Goal: Communication & Community: Answer question/provide support

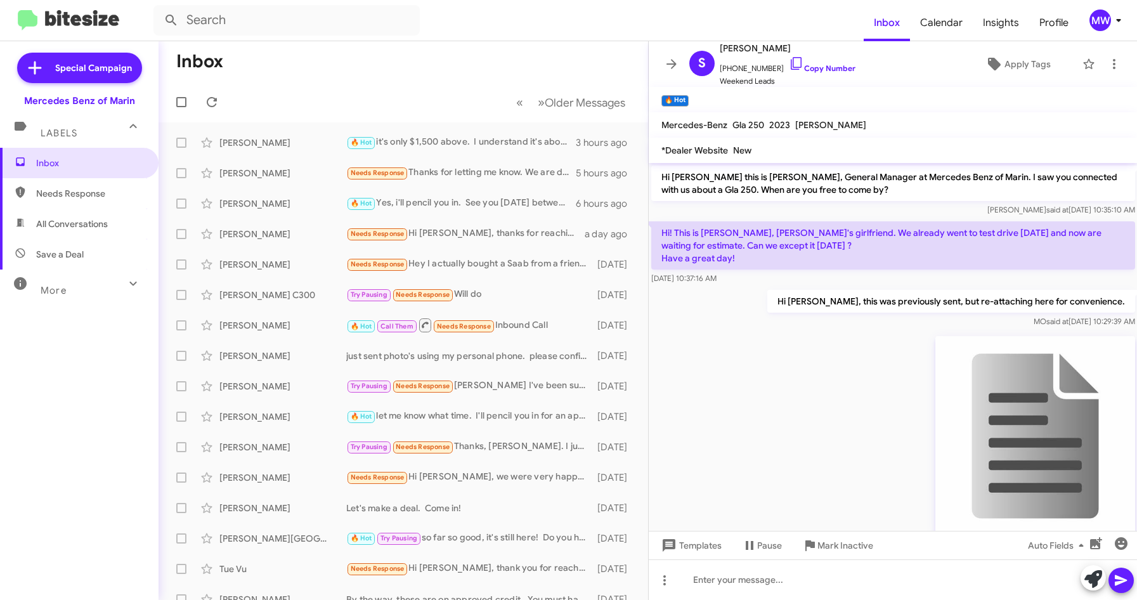
scroll to position [647, 0]
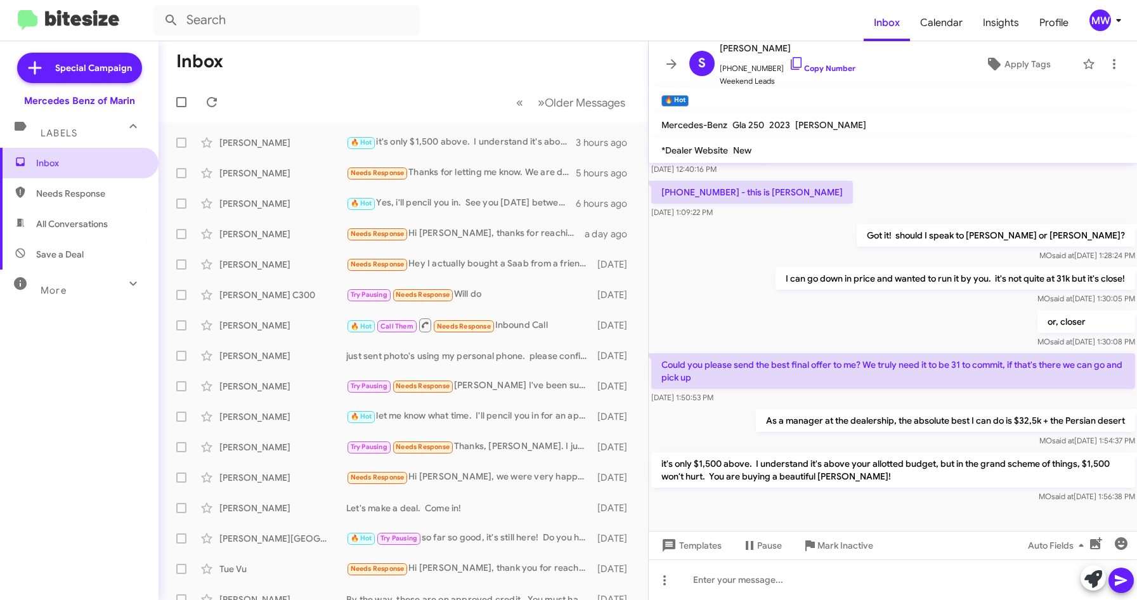
click at [45, 164] on span "Inbox" at bounding box center [90, 163] width 108 height 13
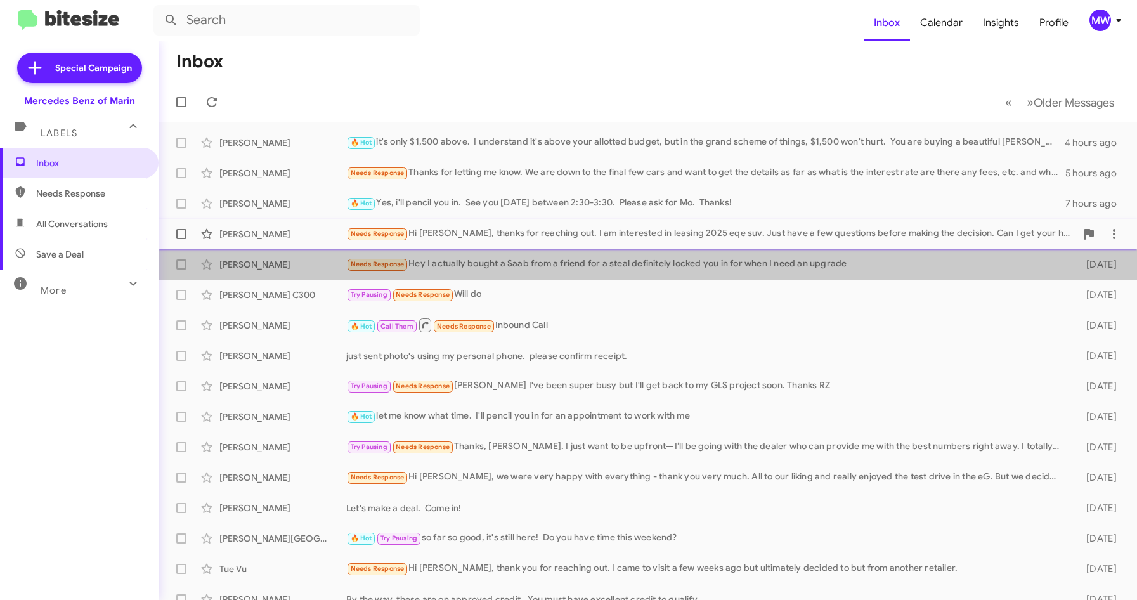
click at [764, 245] on mat-action-list "[PERSON_NAME] 🔥 Hot it's only $1,500 above. I understand it's above your allott…" at bounding box center [648, 429] width 979 height 614
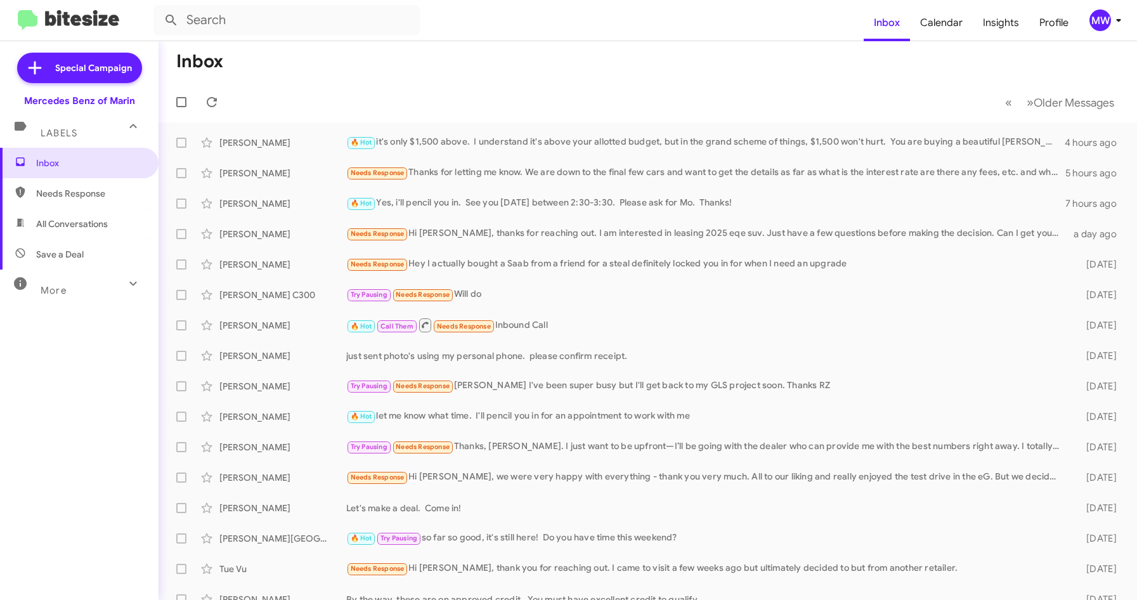
click at [488, 44] on mat-toolbar-row "Inbox" at bounding box center [648, 61] width 979 height 41
click at [632, 232] on div "Needs Response Hi [PERSON_NAME], thanks for reaching out. I am interested in le…" at bounding box center [711, 233] width 730 height 15
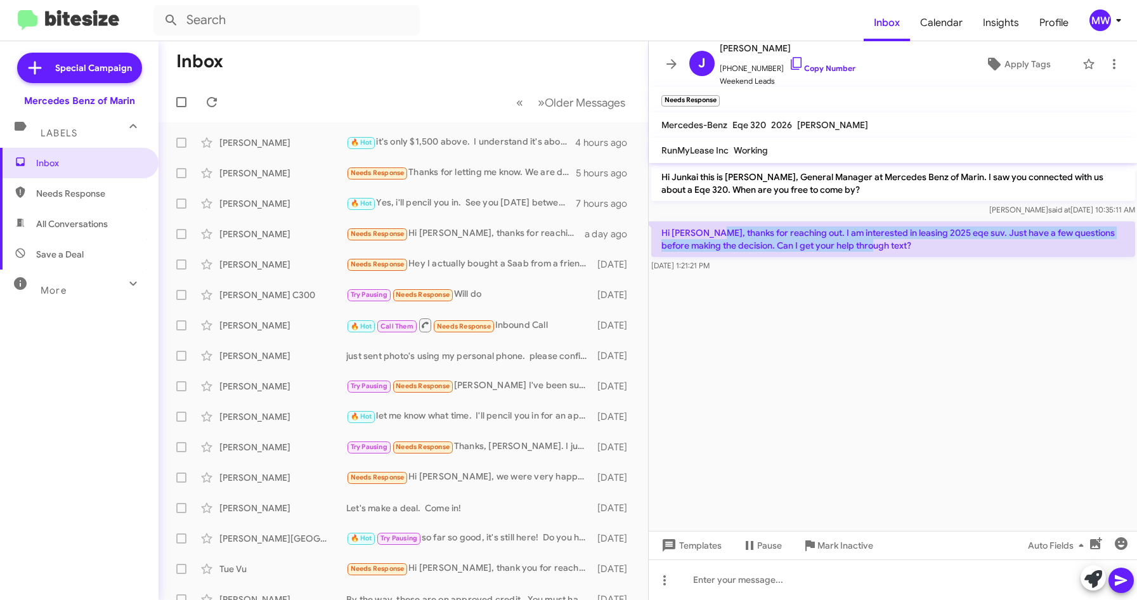
drag, startPoint x: 717, startPoint y: 230, endPoint x: 906, endPoint y: 243, distance: 190.1
click at [906, 243] on p "Hi [PERSON_NAME], thanks for reaching out. I am interested in leasing 2025 eqe …" at bounding box center [893, 239] width 484 height 36
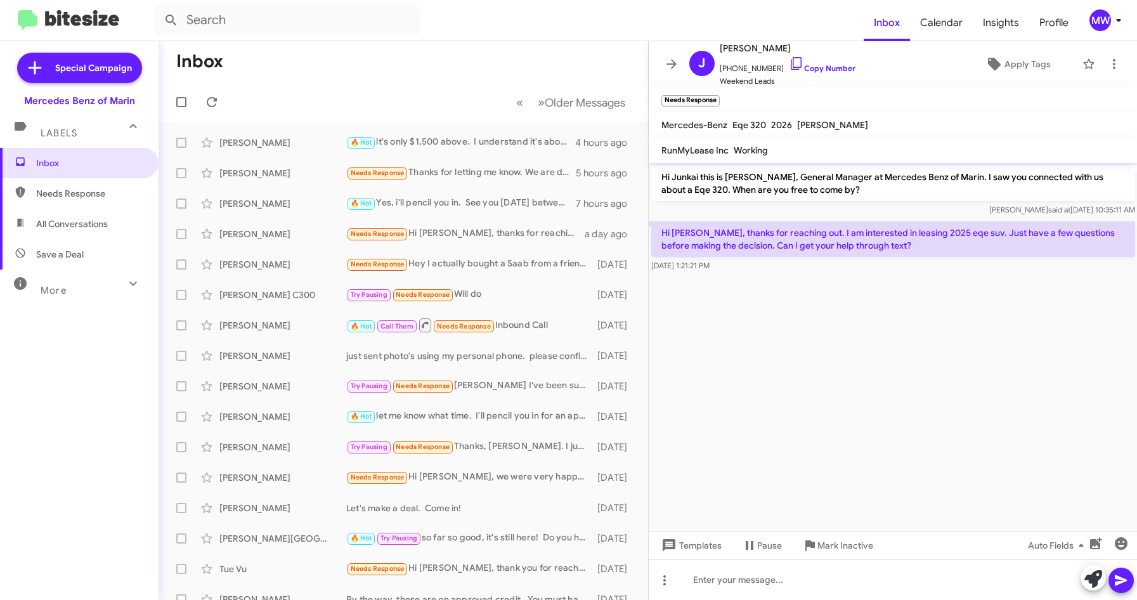
drag, startPoint x: 906, startPoint y: 243, endPoint x: 901, endPoint y: 312, distance: 69.3
click at [901, 312] on cdk-virtual-scroll-viewport "Hi Junkai this is [PERSON_NAME], General Manager at Mercedes Benz of Marin. I s…" at bounding box center [893, 347] width 489 height 368
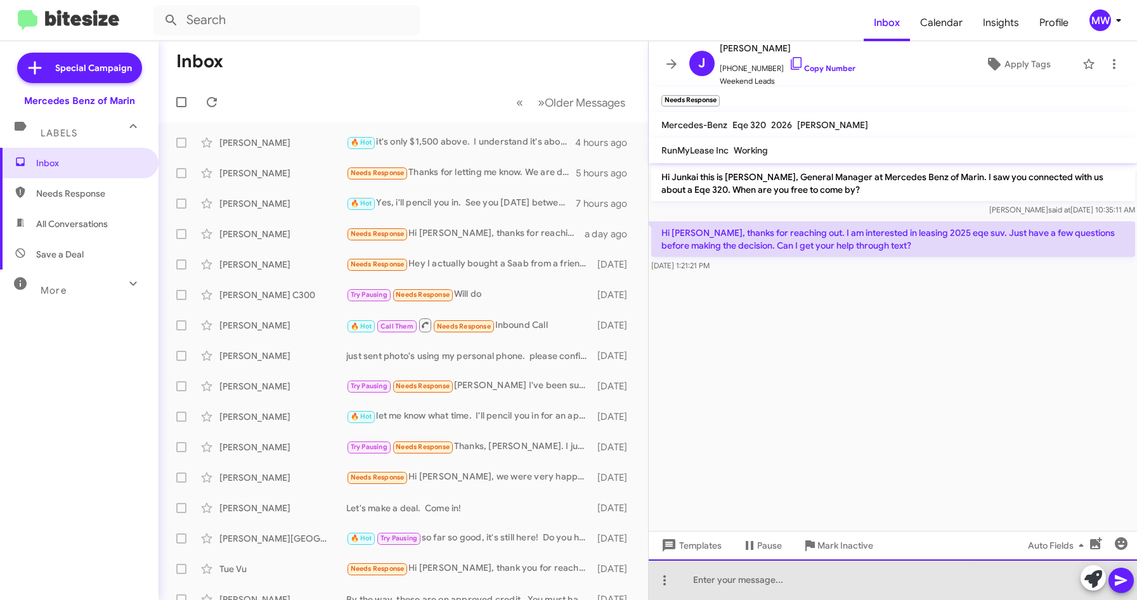
click at [813, 596] on div at bounding box center [893, 579] width 489 height 41
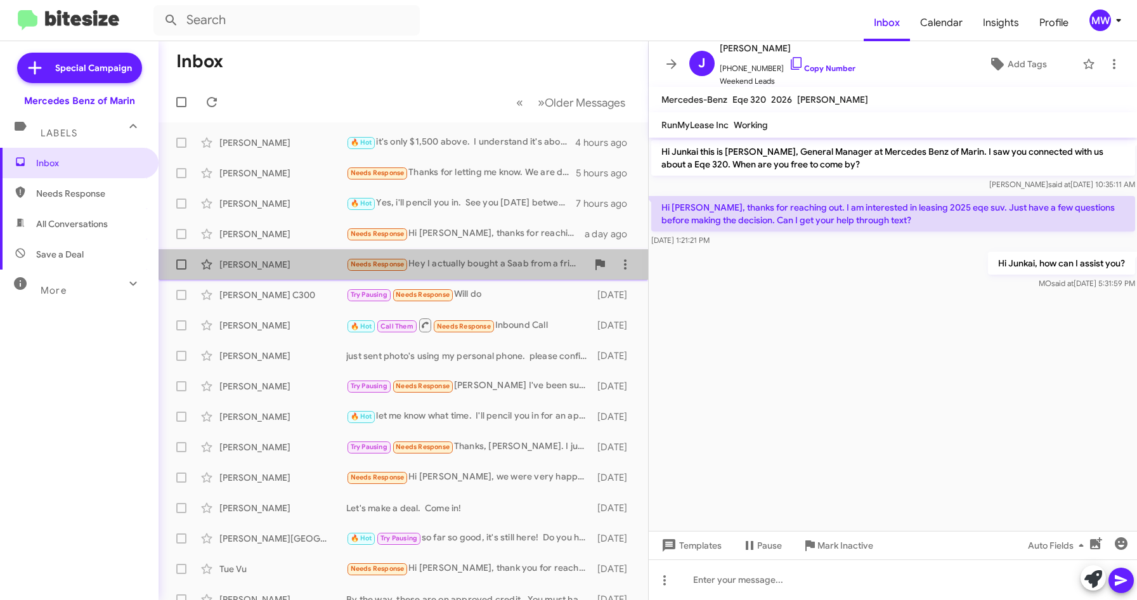
click at [450, 266] on div "Needs Response Hey I actually bought a Saab from a friend for a steal definitel…" at bounding box center [466, 264] width 241 height 15
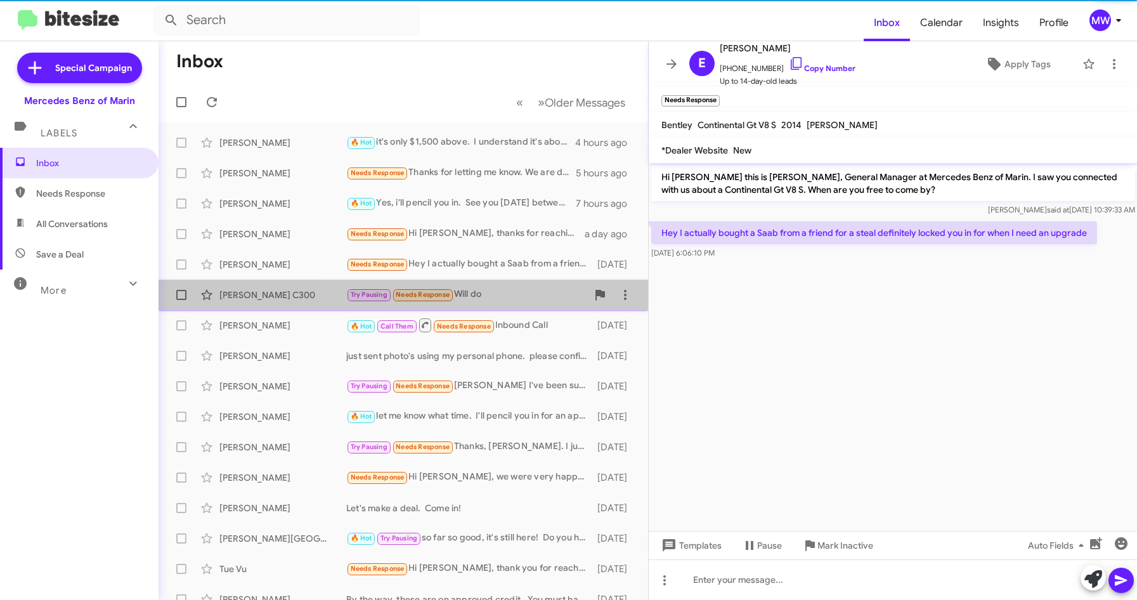
click at [519, 299] on div "Try Pausing Needs Response Will do" at bounding box center [466, 294] width 241 height 15
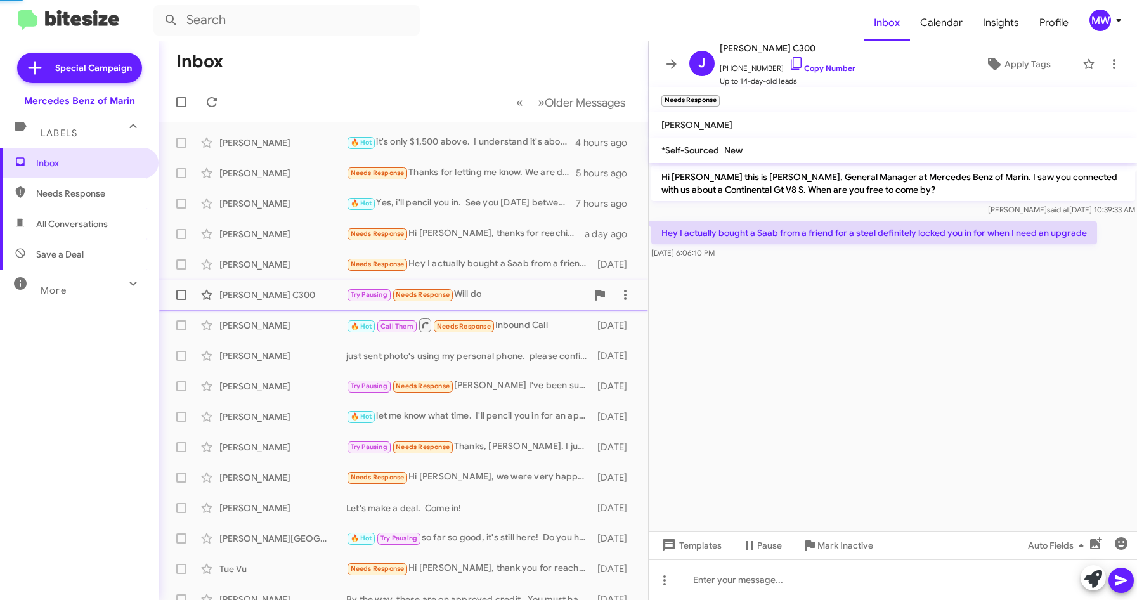
scroll to position [100, 0]
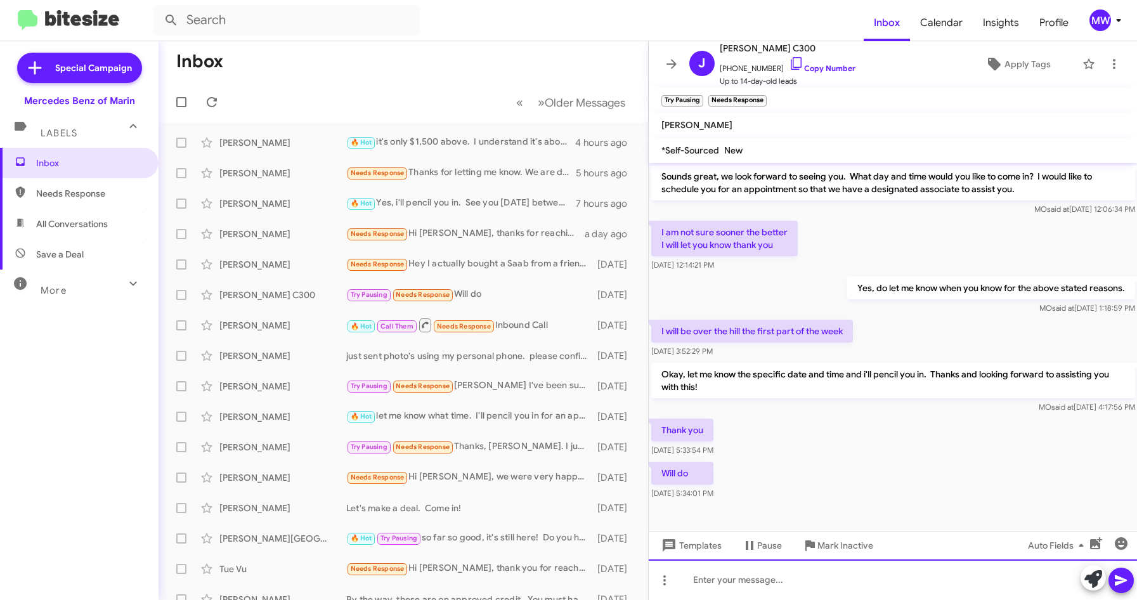
click at [887, 580] on div at bounding box center [893, 579] width 489 height 41
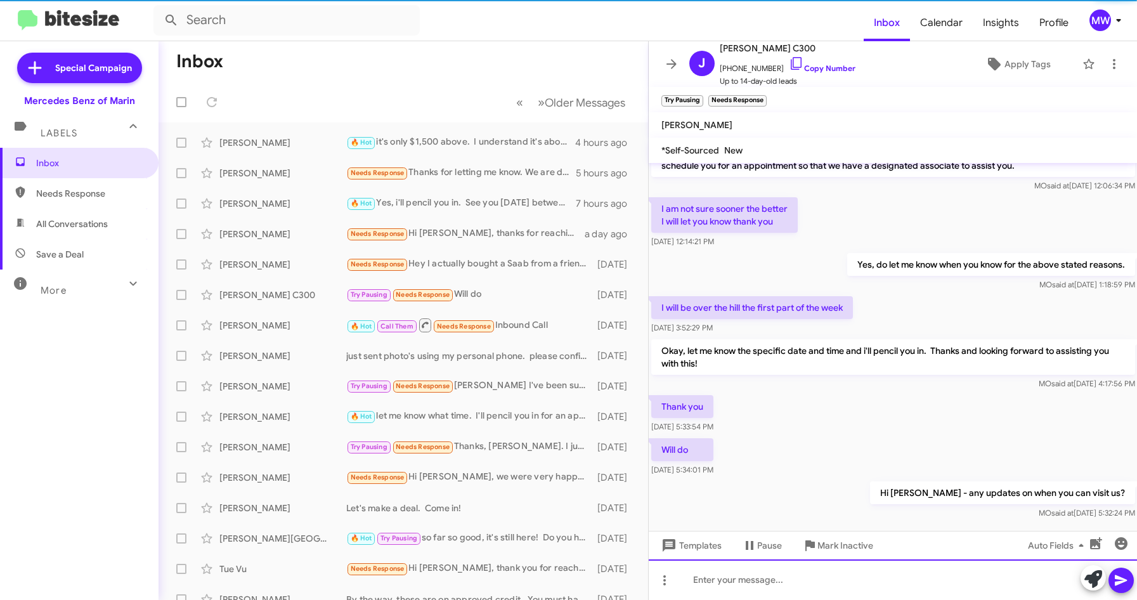
scroll to position [146, 0]
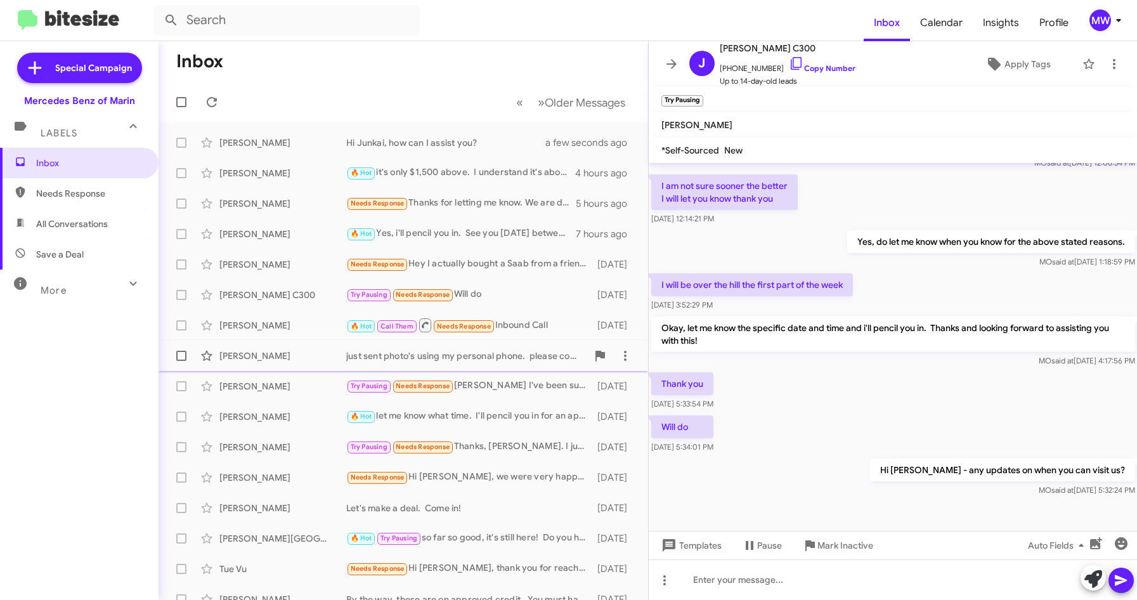
click at [526, 360] on div "just sent photo's using my personal phone. please confirm receipt." at bounding box center [466, 356] width 241 height 13
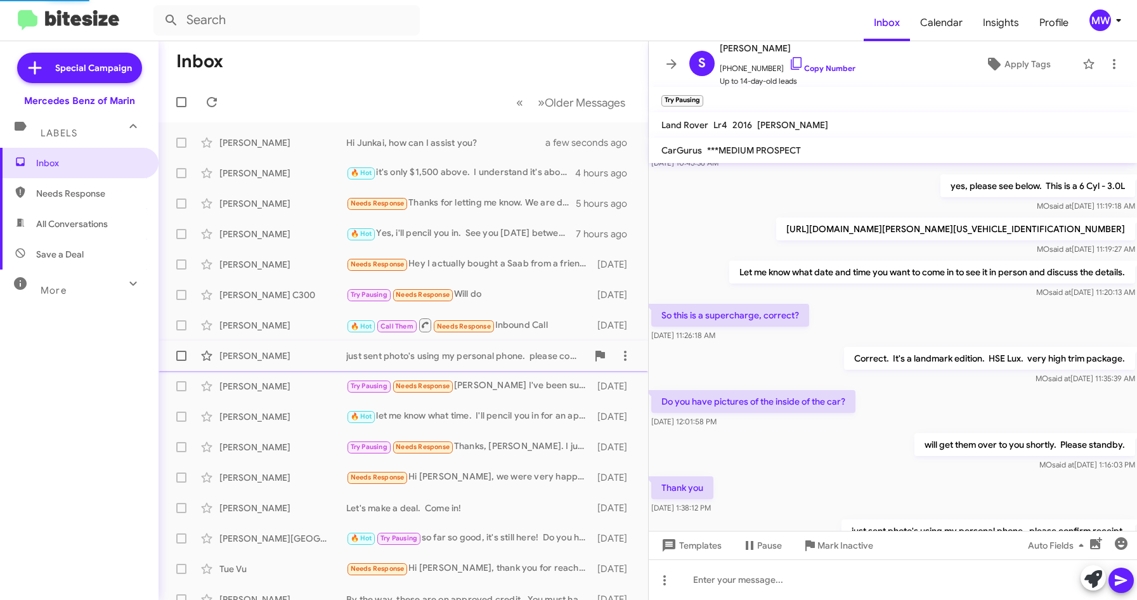
scroll to position [188, 0]
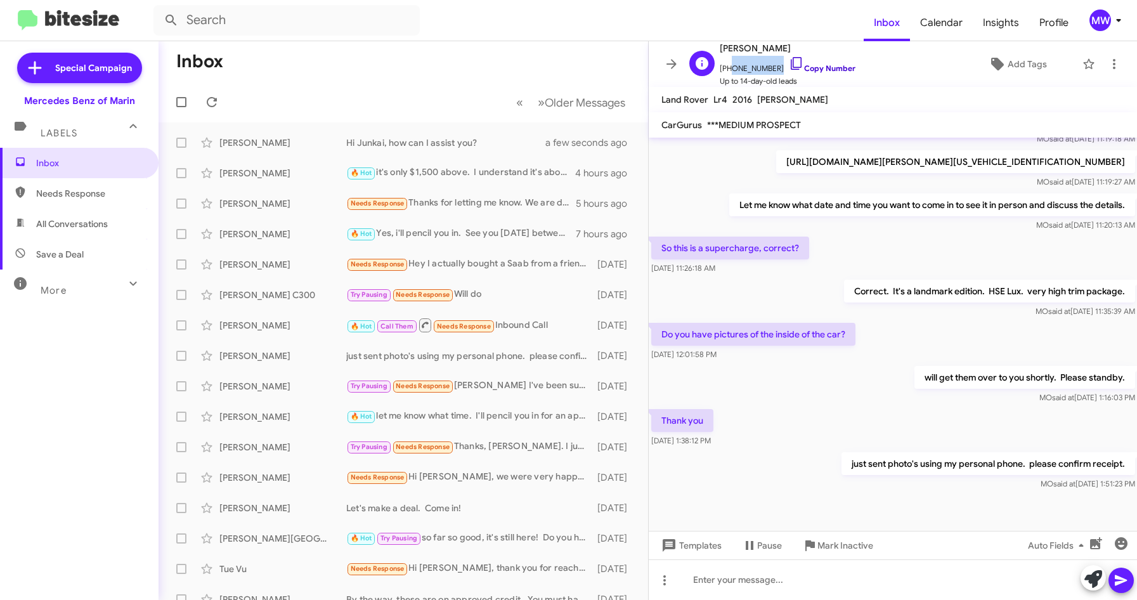
drag, startPoint x: 726, startPoint y: 67, endPoint x: 783, endPoint y: 70, distance: 57.2
click at [783, 70] on span "[PHONE_NUMBER] Copy Number" at bounding box center [788, 65] width 136 height 19
copy span "7078888005"
drag, startPoint x: 861, startPoint y: 463, endPoint x: 1097, endPoint y: 466, distance: 235.3
click at [1097, 466] on p "just sent photo's using my personal phone. please confirm receipt." at bounding box center [988, 463] width 294 height 23
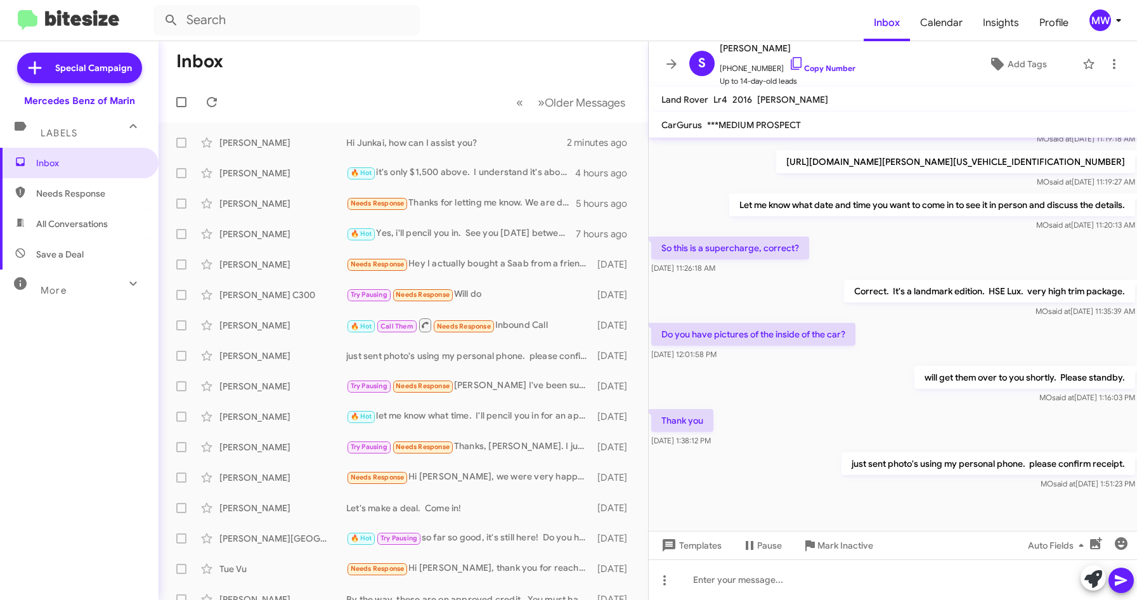
drag, startPoint x: 1097, startPoint y: 466, endPoint x: 929, endPoint y: 427, distance: 172.0
click at [929, 426] on div "Thank you [DATE] 1:38:12 PM" at bounding box center [893, 428] width 489 height 43
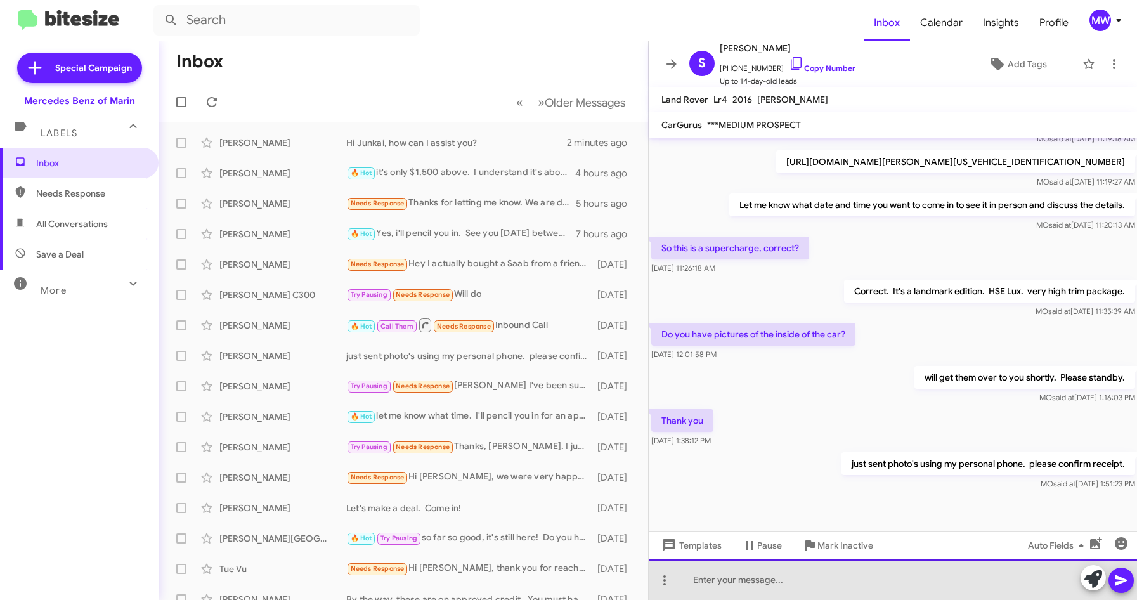
click at [791, 586] on div at bounding box center [893, 579] width 489 height 41
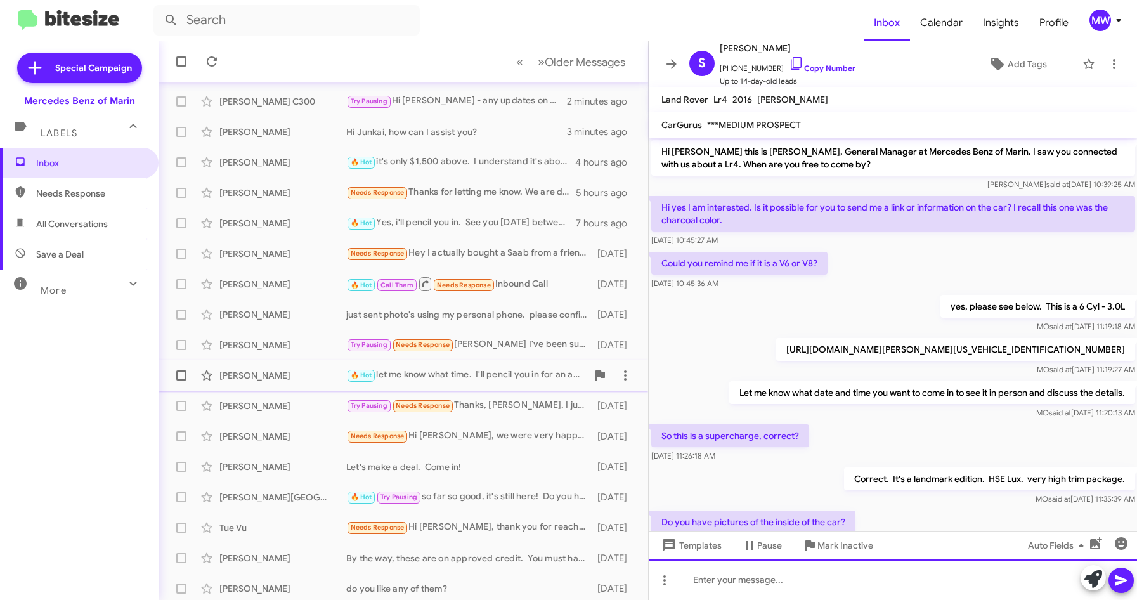
scroll to position [63, 0]
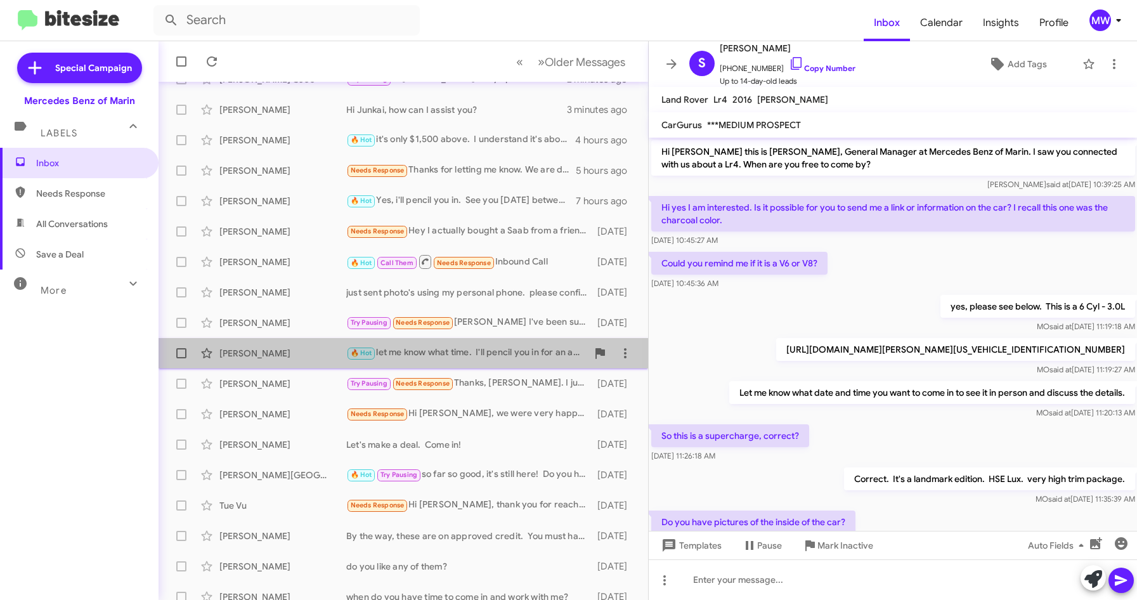
click at [487, 355] on div "🔥 Hot let me know what time. I'll pencil you in for an appointment to work with…" at bounding box center [466, 353] width 241 height 15
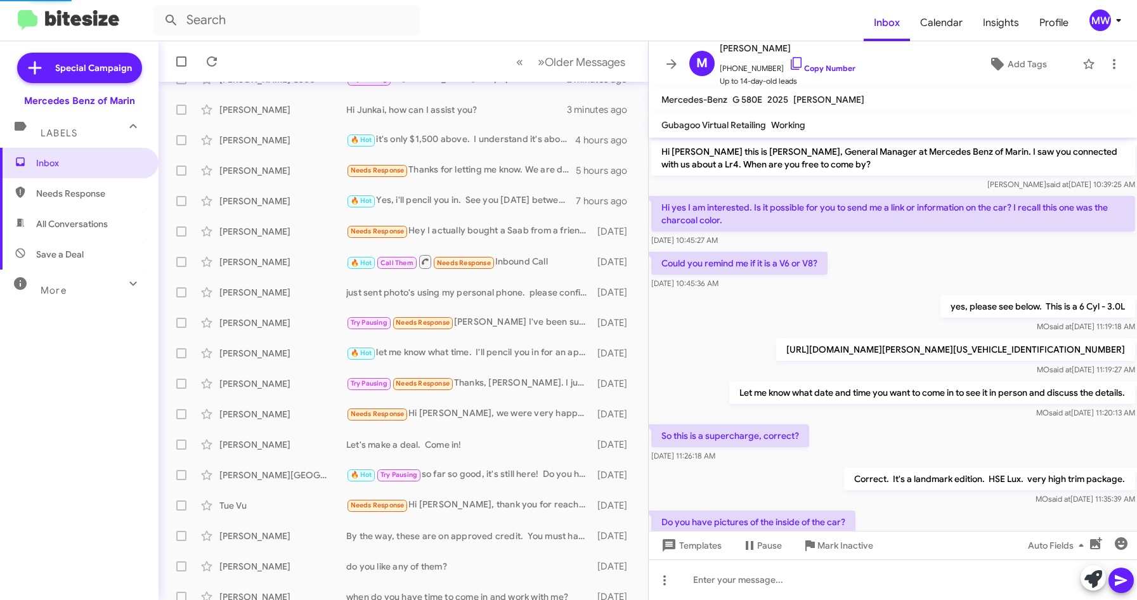
scroll to position [850, 0]
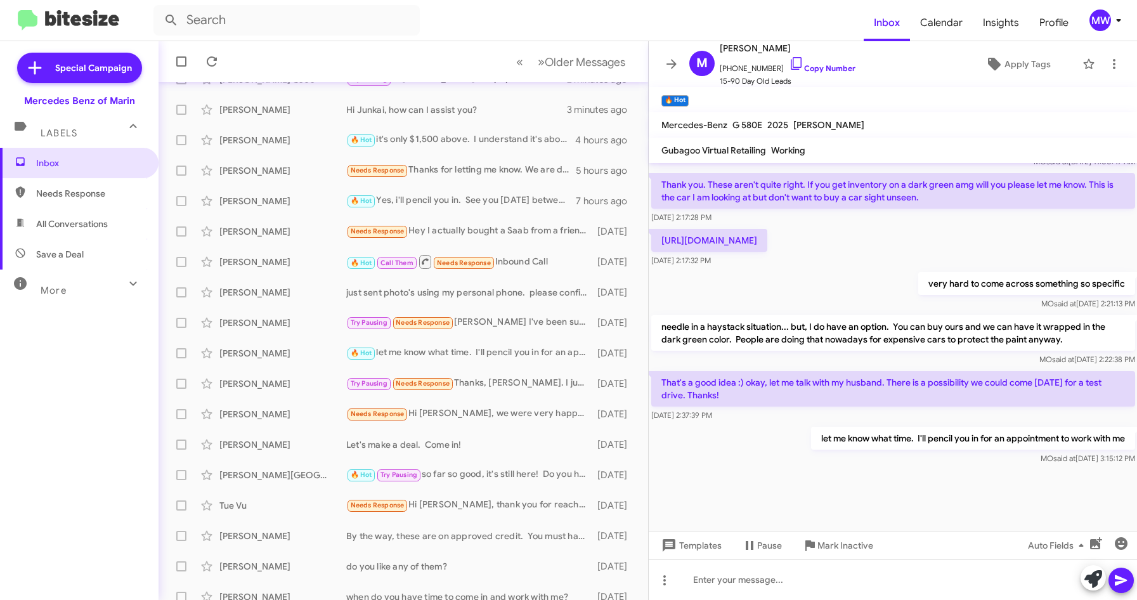
drag, startPoint x: 698, startPoint y: 400, endPoint x: 746, endPoint y: 421, distance: 52.0
click at [746, 407] on p "That's a good idea :) okay, let me talk with my husband. There is a possibility…" at bounding box center [893, 389] width 484 height 36
drag, startPoint x: 746, startPoint y: 421, endPoint x: 780, endPoint y: 471, distance: 60.3
click at [780, 467] on div "let me know what time. I'll pencil you in for an appointment to work with me [P…" at bounding box center [893, 445] width 489 height 43
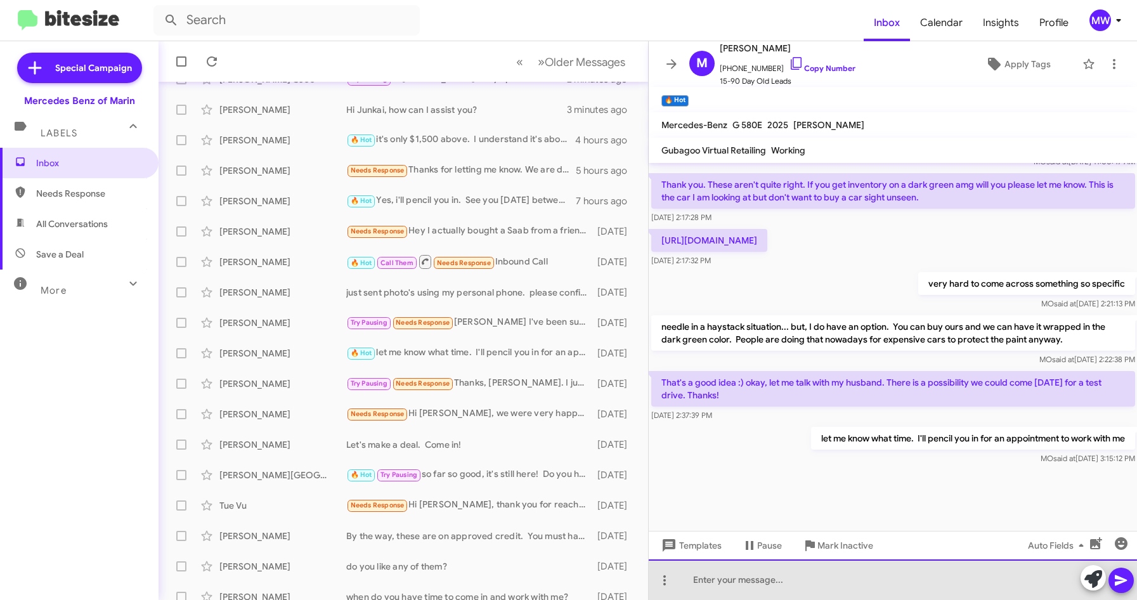
click at [768, 592] on div at bounding box center [893, 579] width 489 height 41
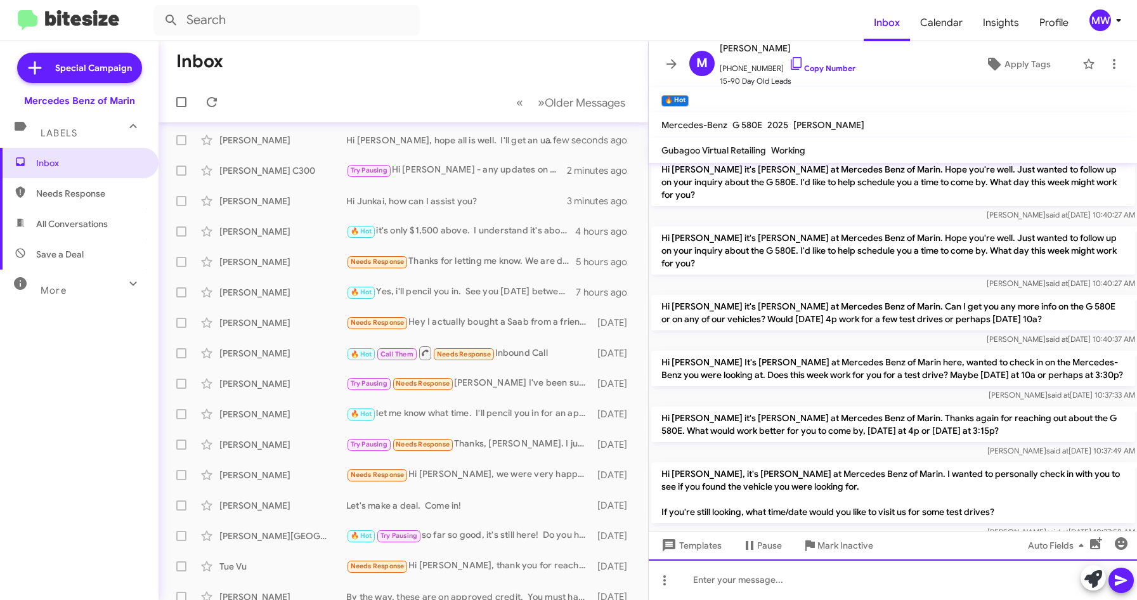
scroll to position [0, 0]
